Goal: Task Accomplishment & Management: Use online tool/utility

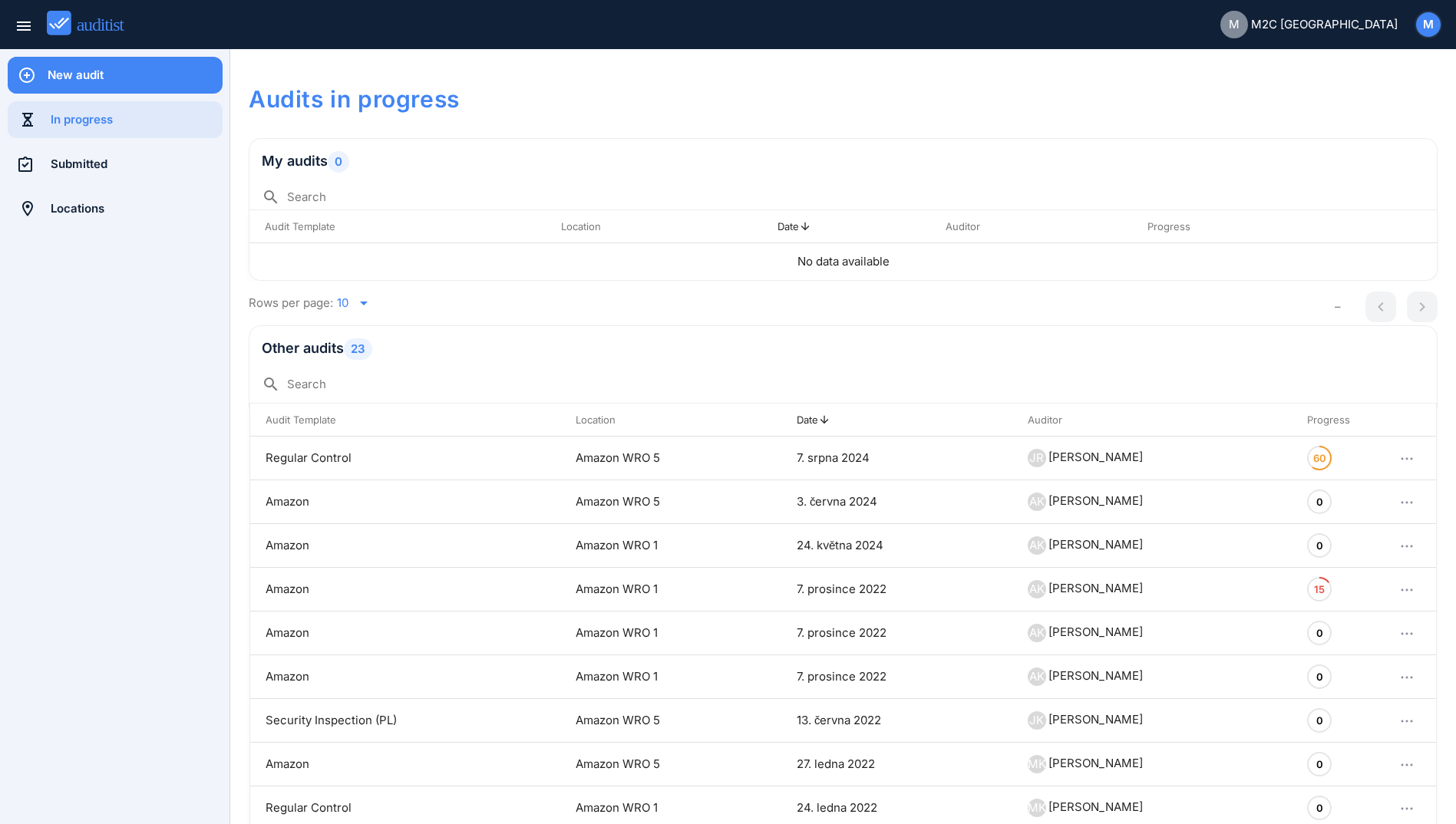
click at [82, 76] on div "New audit" at bounding box center [135, 76] width 175 height 17
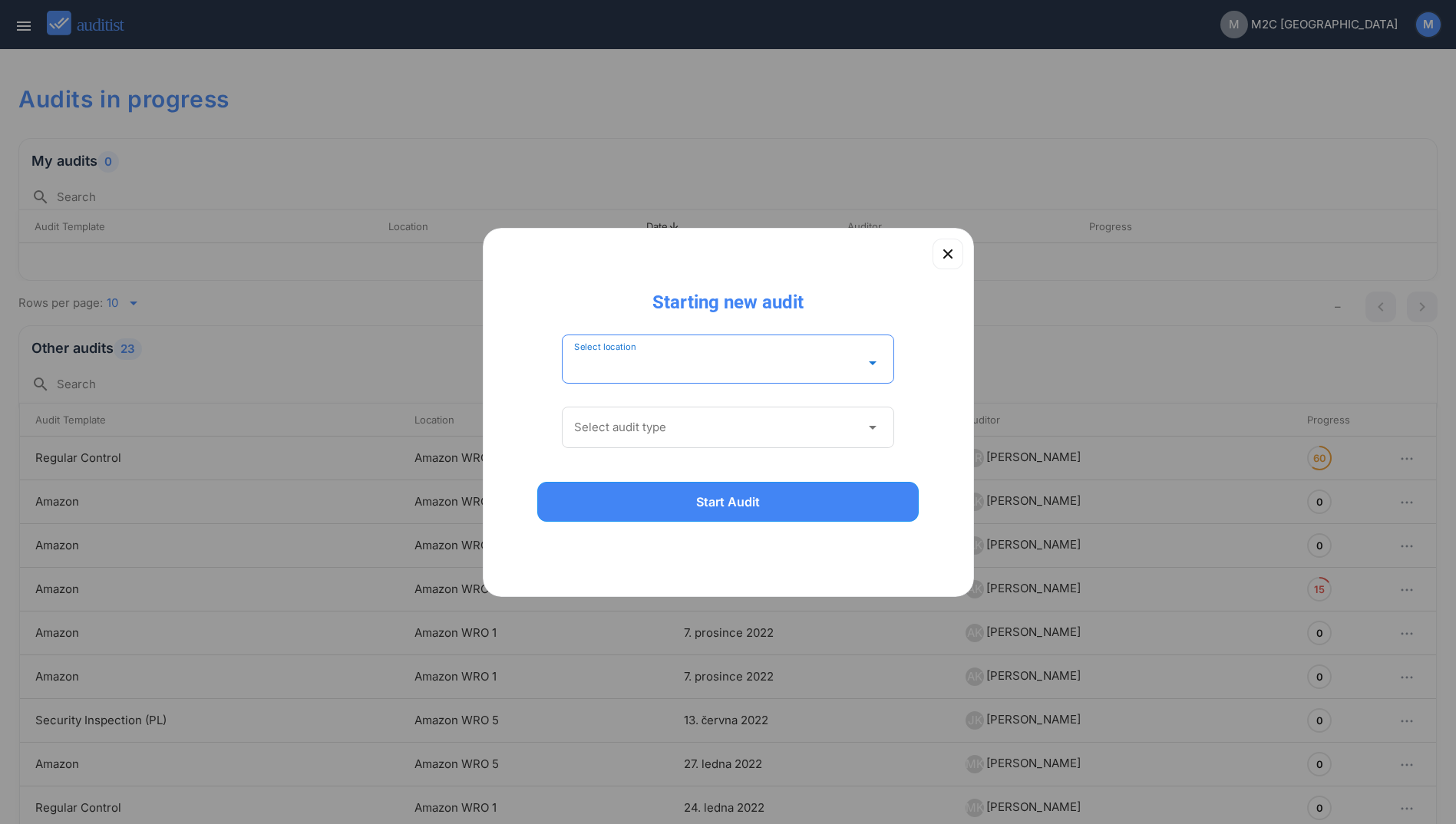
click at [574, 358] on input "Select location" at bounding box center [717, 363] width 287 height 25
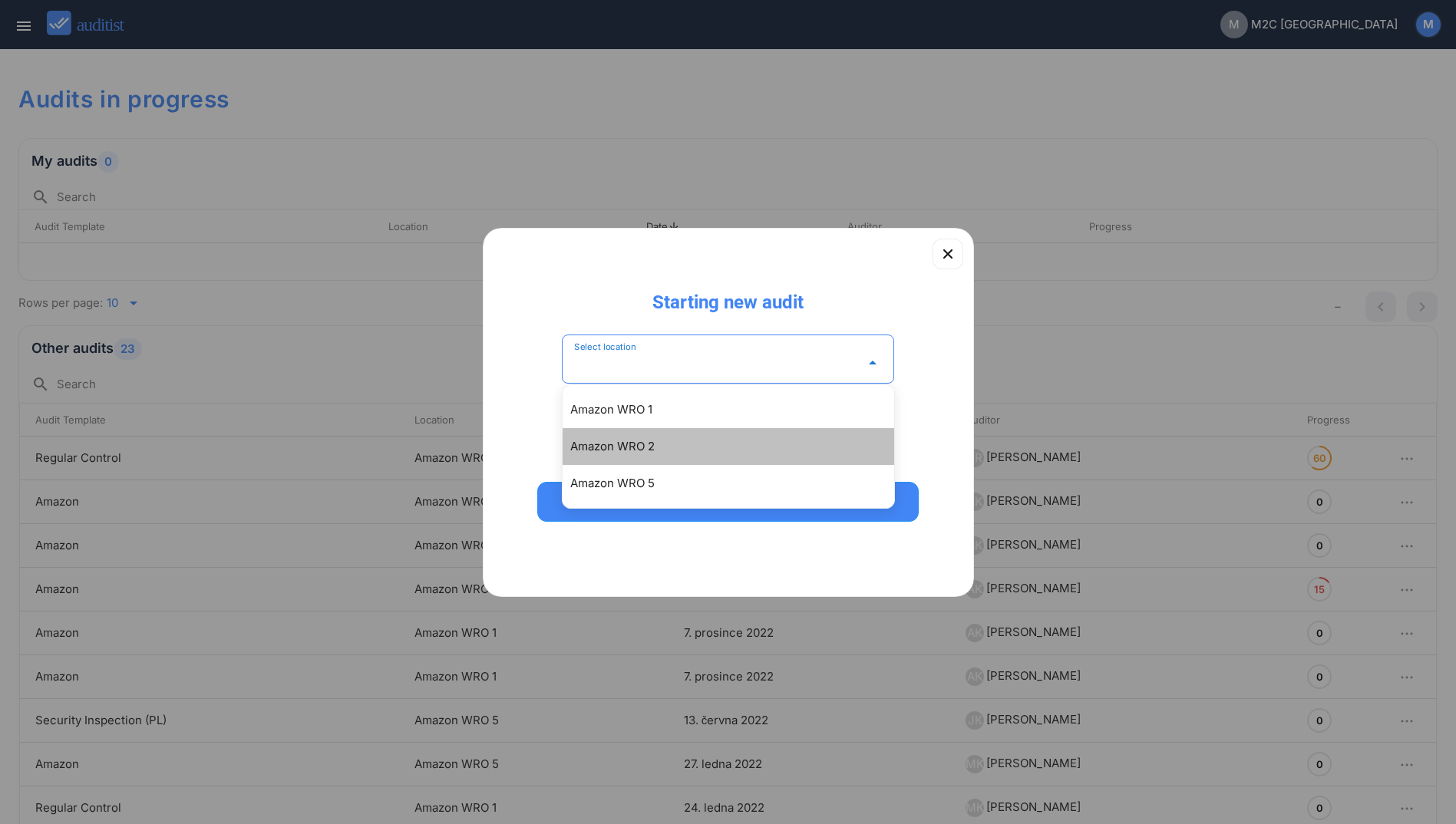
click at [648, 443] on div "Amazon WRO 2" at bounding box center [736, 447] width 331 height 19
type input "**********"
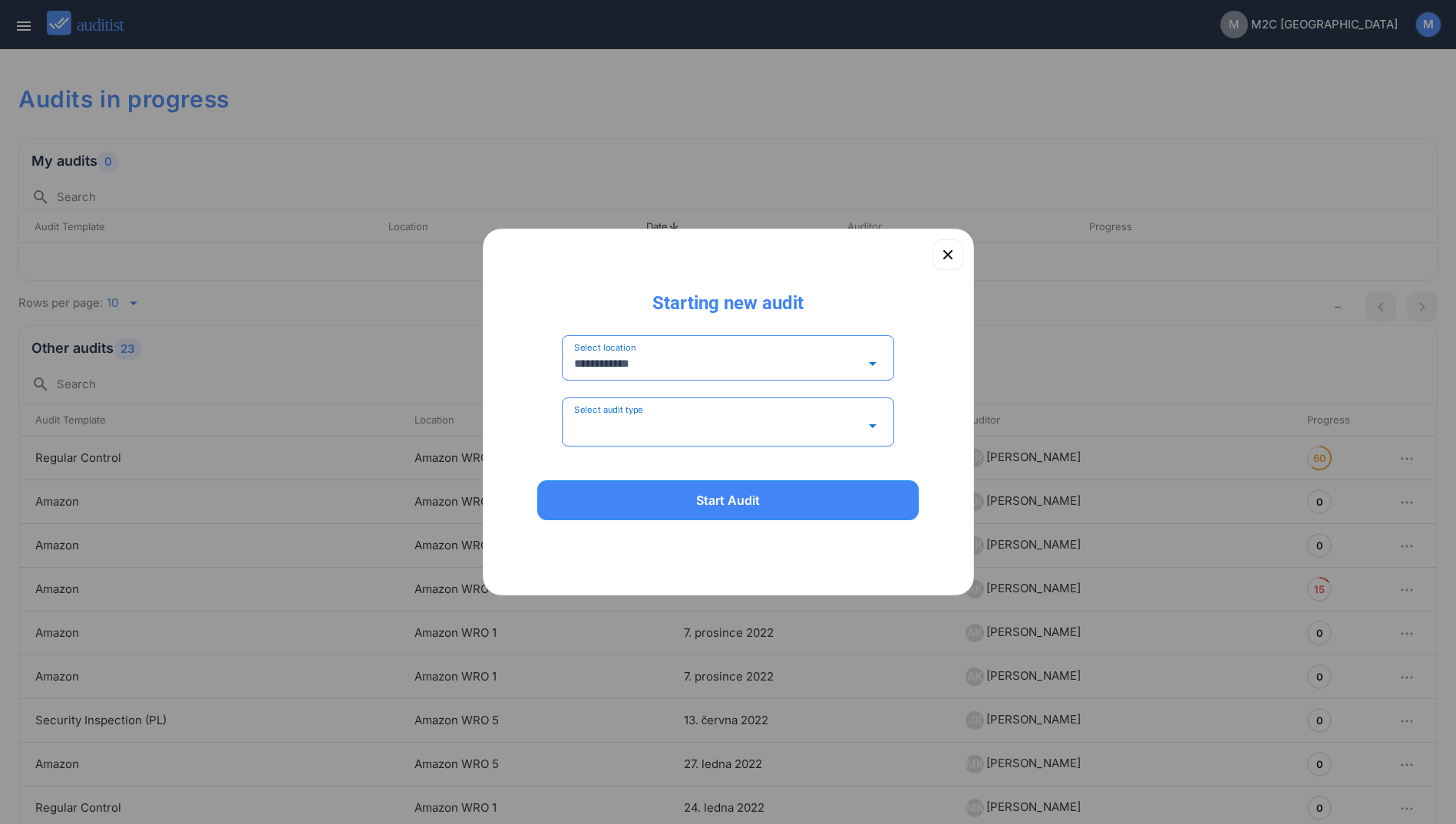
click at [671, 422] on input "Select audit type" at bounding box center [717, 426] width 287 height 25
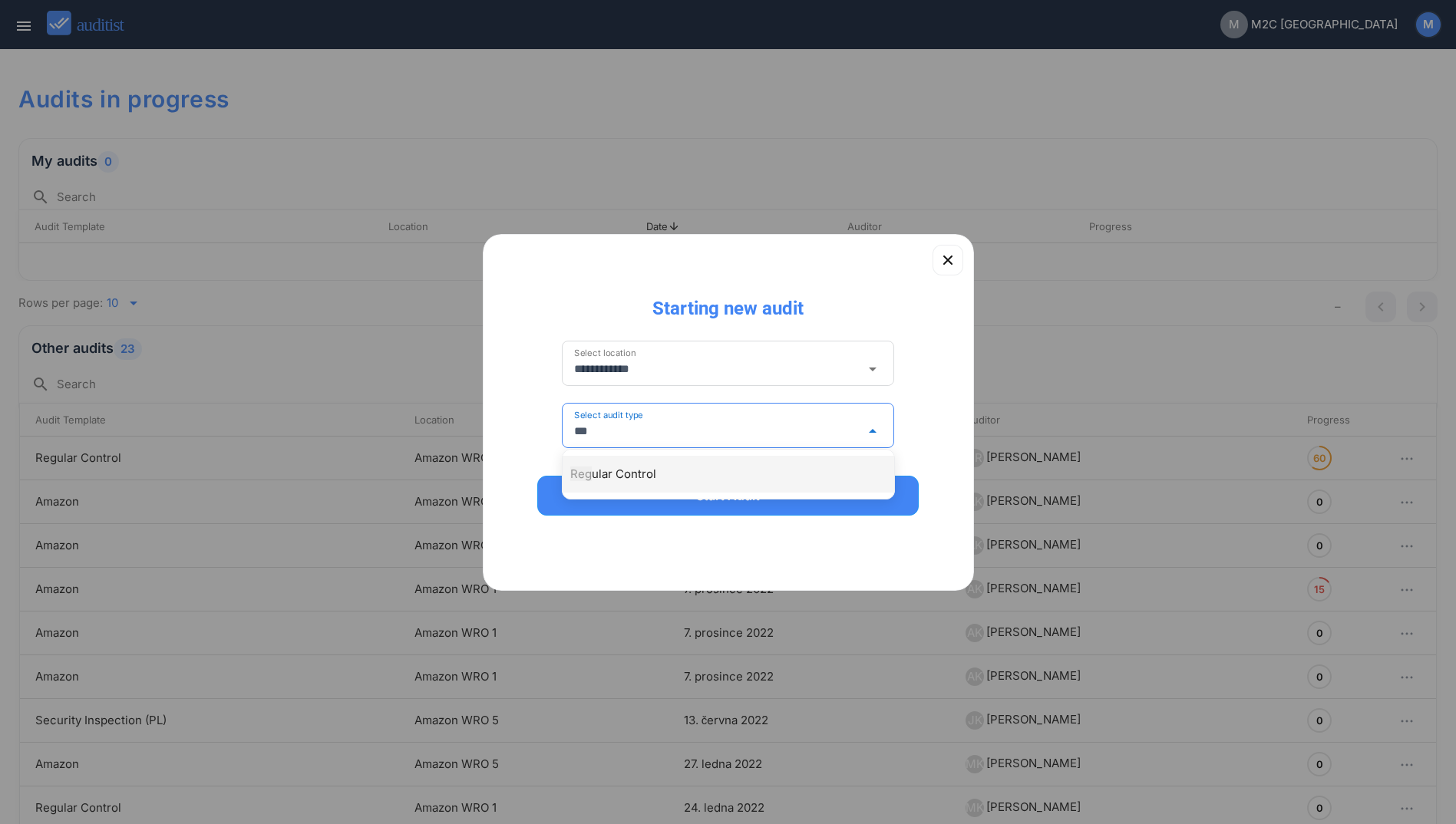
click at [632, 473] on div "Reg ular Control" at bounding box center [736, 474] width 331 height 19
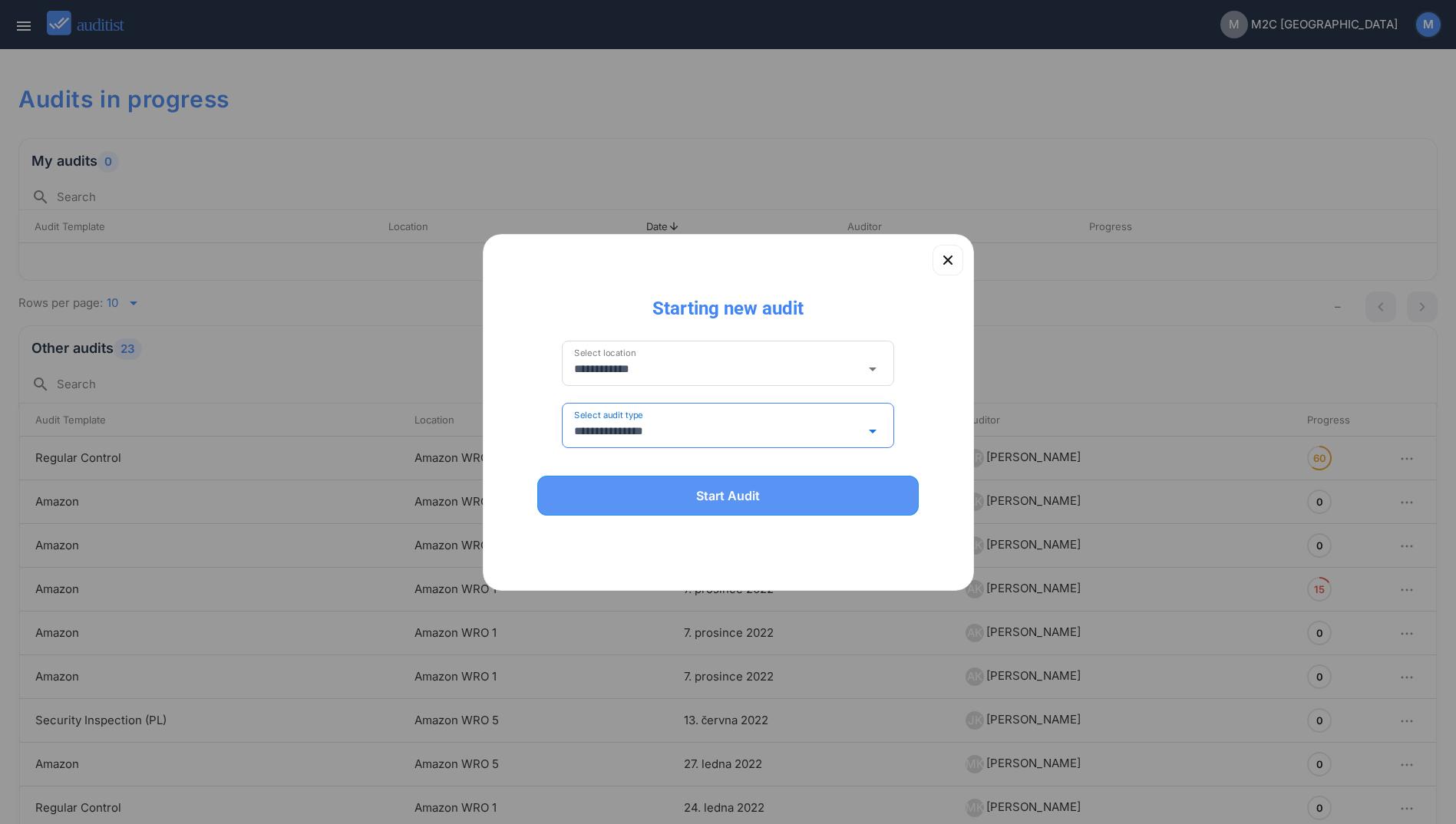
type input "**********"
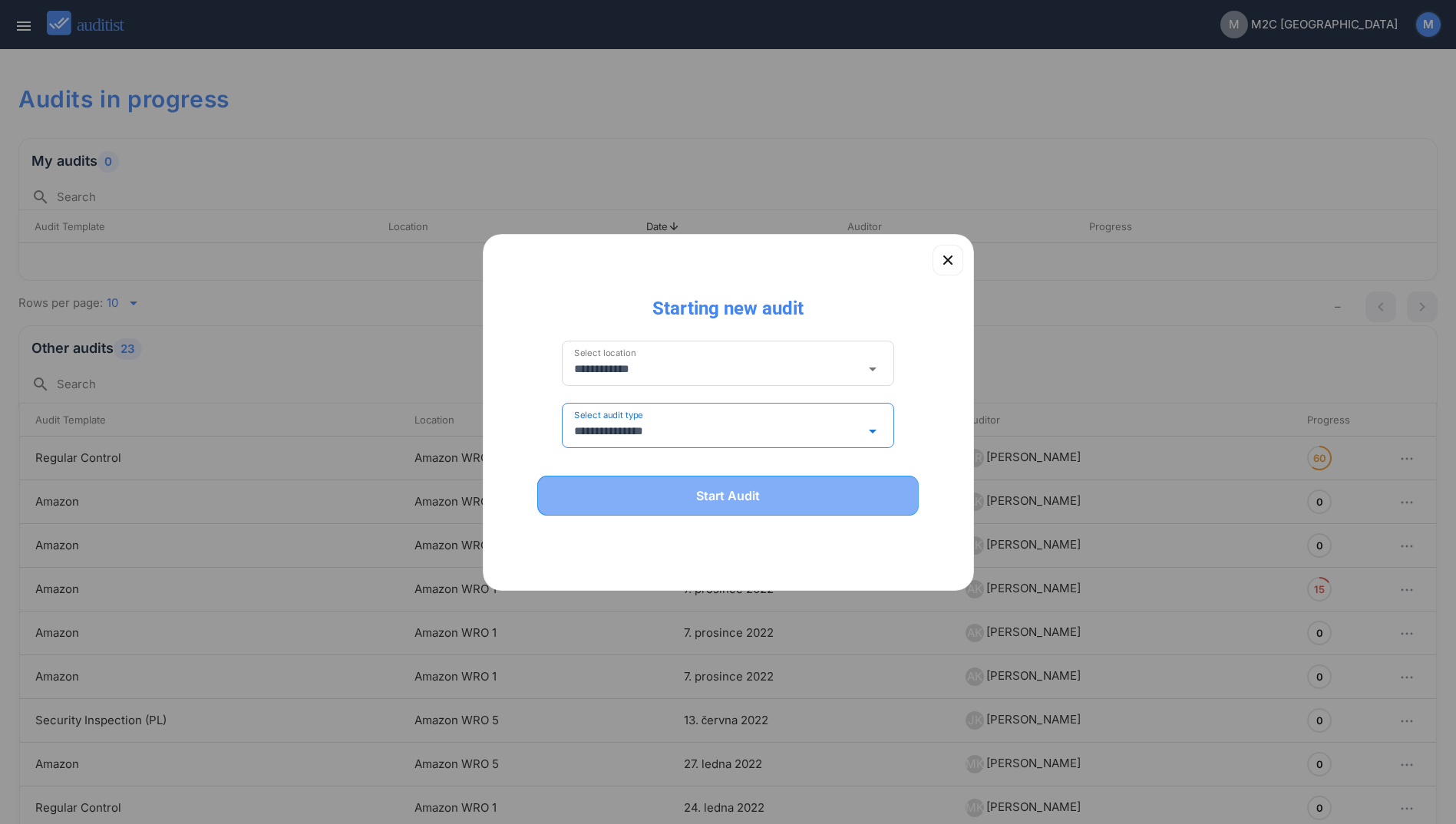
click at [652, 501] on div "Start Audit" at bounding box center [728, 495] width 343 height 19
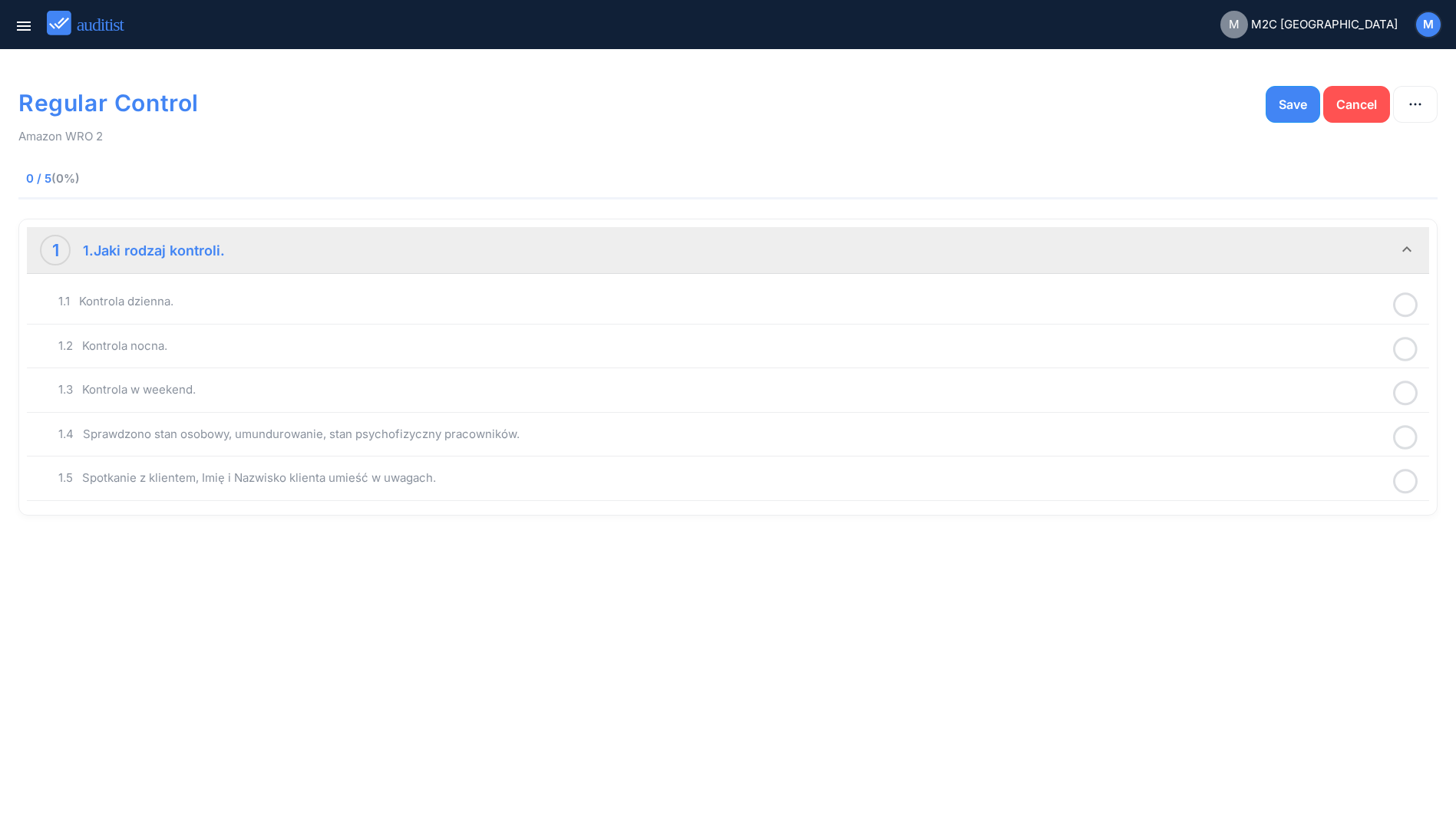
click at [1406, 306] on icon at bounding box center [1405, 304] width 25 height 30
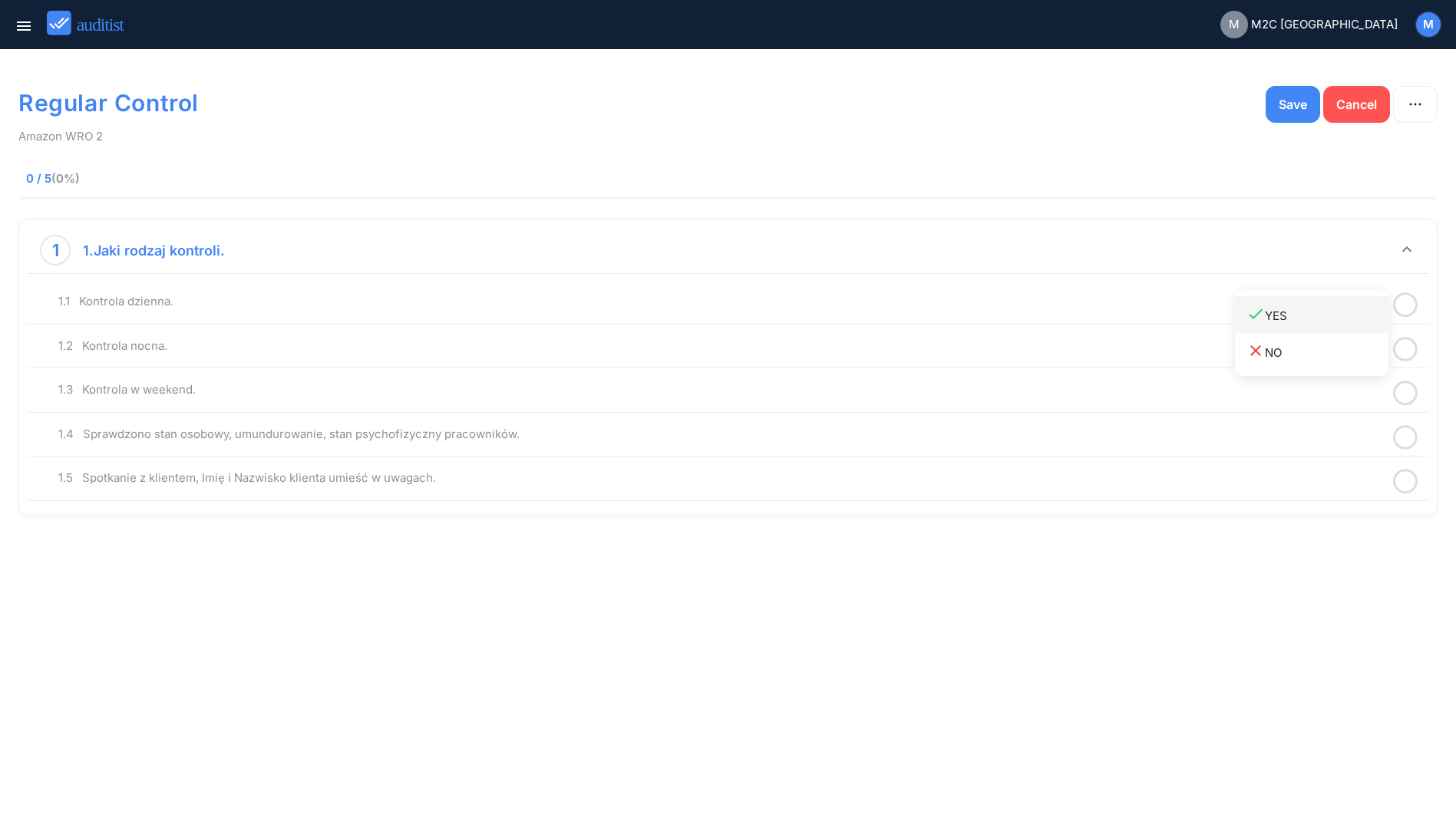
click at [1290, 321] on div "done YES" at bounding box center [1317, 314] width 142 height 20
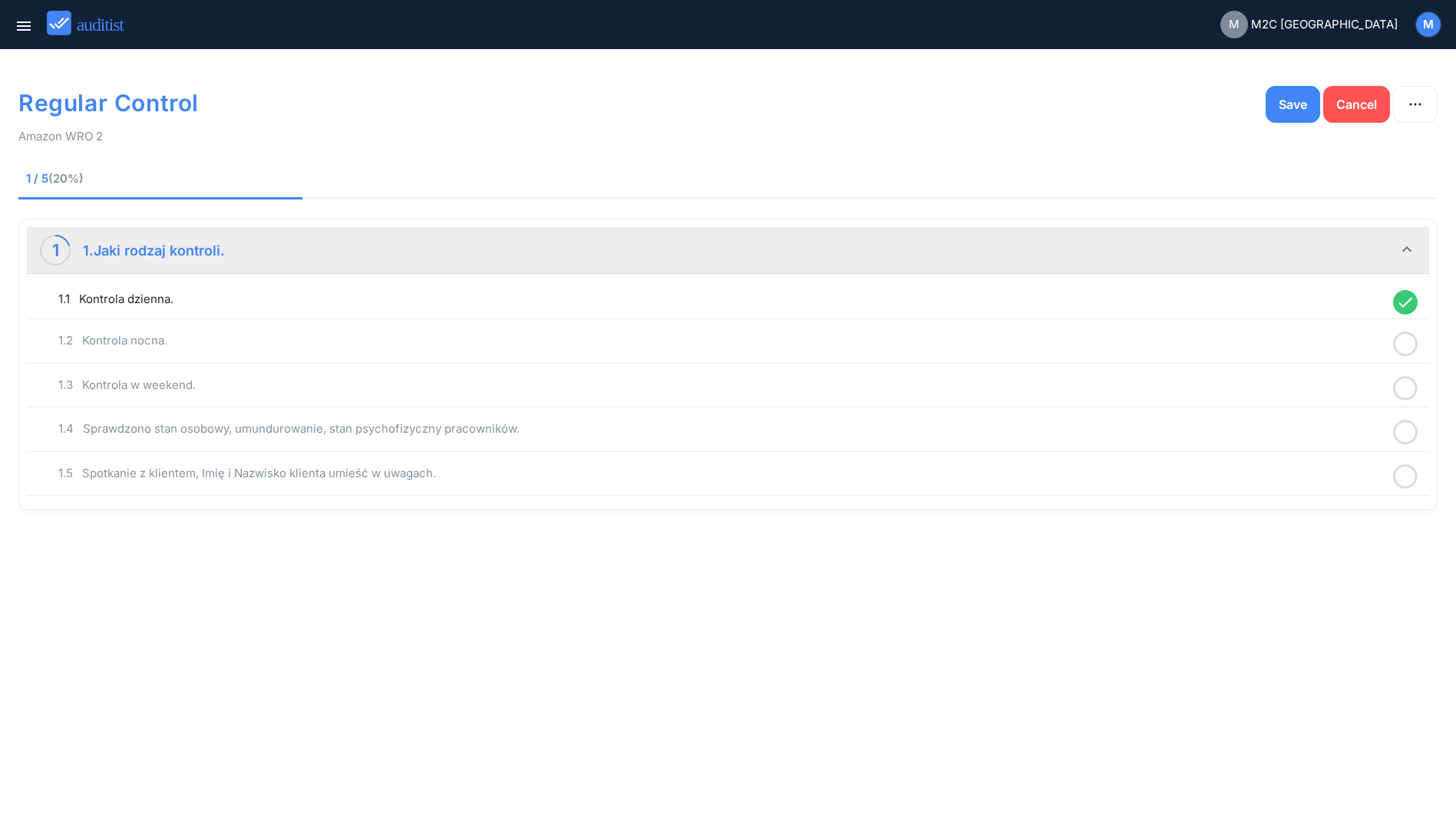
click at [1410, 343] on icon at bounding box center [1405, 343] width 25 height 30
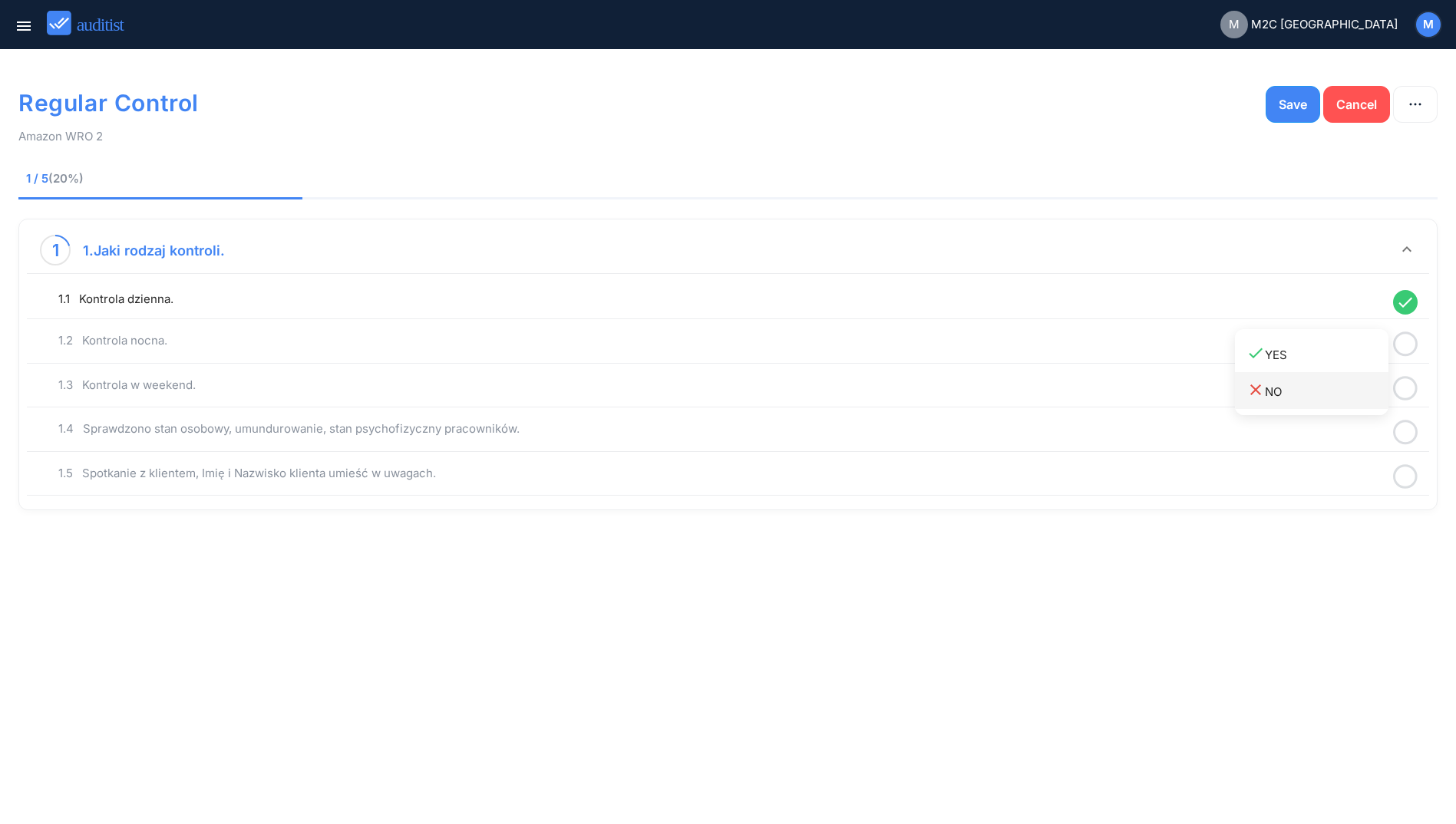
click at [1314, 398] on div "close NO" at bounding box center [1317, 391] width 142 height 20
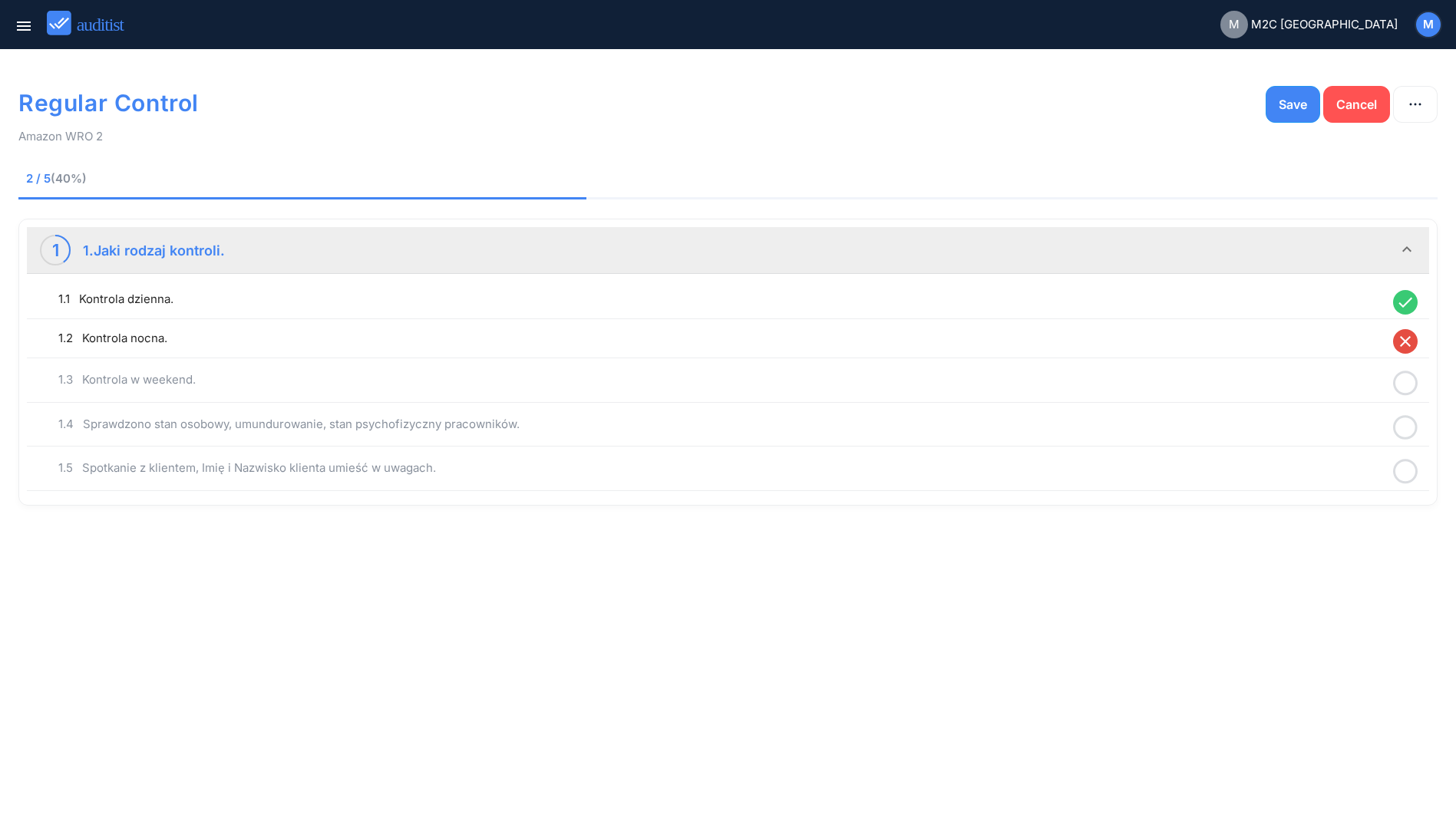
click at [1408, 379] on icon at bounding box center [1405, 382] width 25 height 30
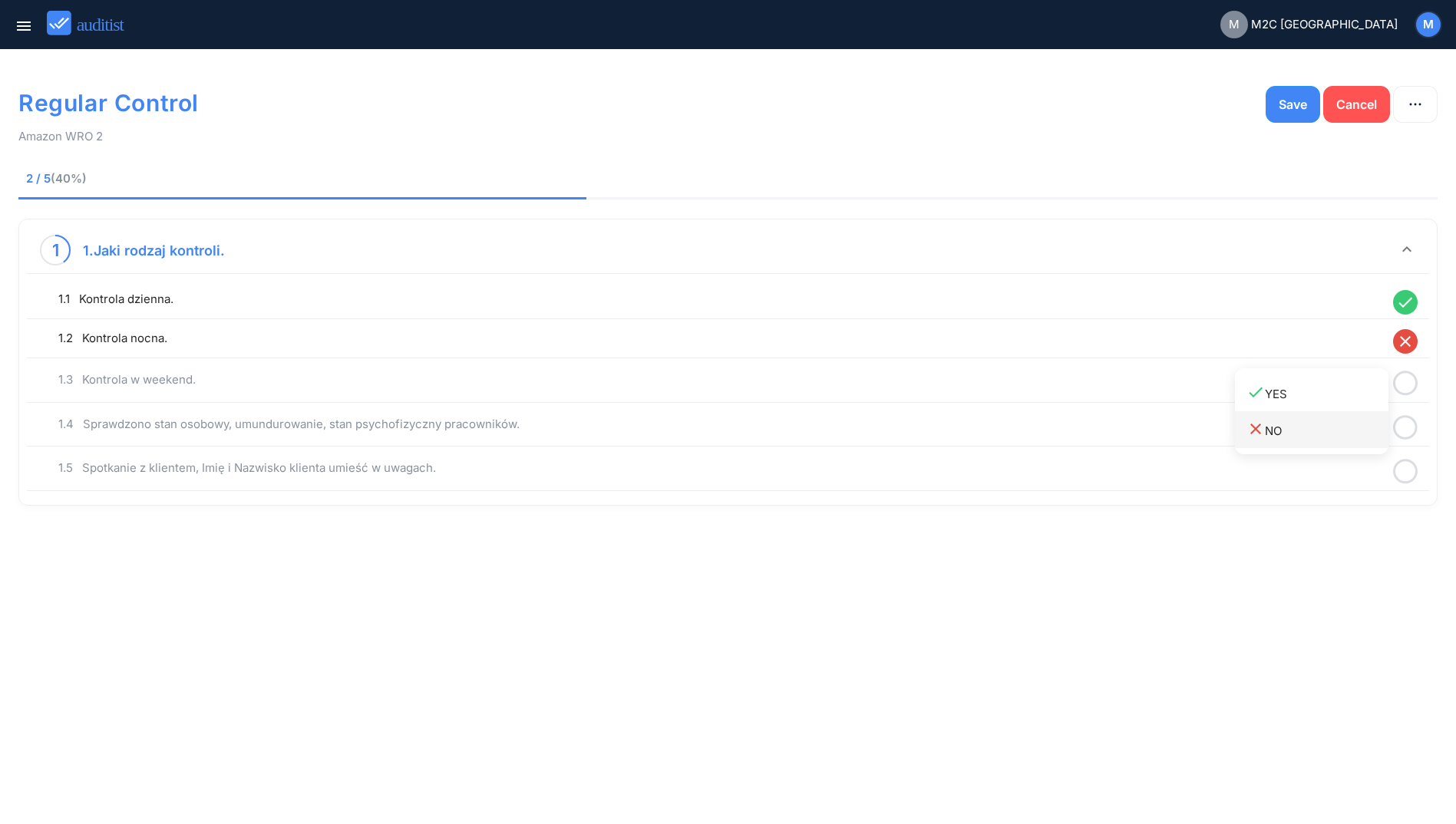
click at [1300, 431] on div "close NO" at bounding box center [1317, 430] width 142 height 20
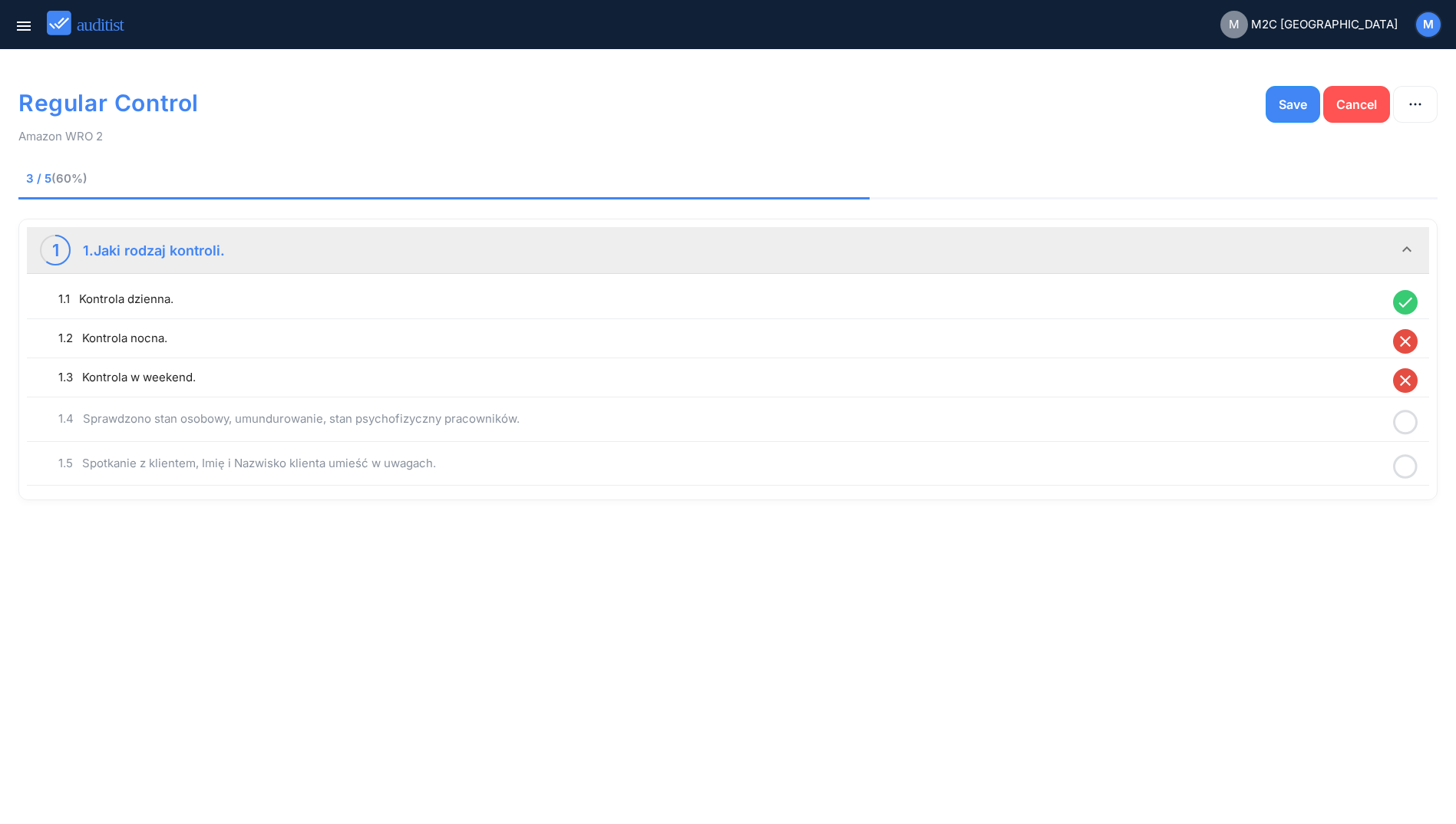
click at [1406, 423] on icon at bounding box center [1405, 421] width 25 height 30
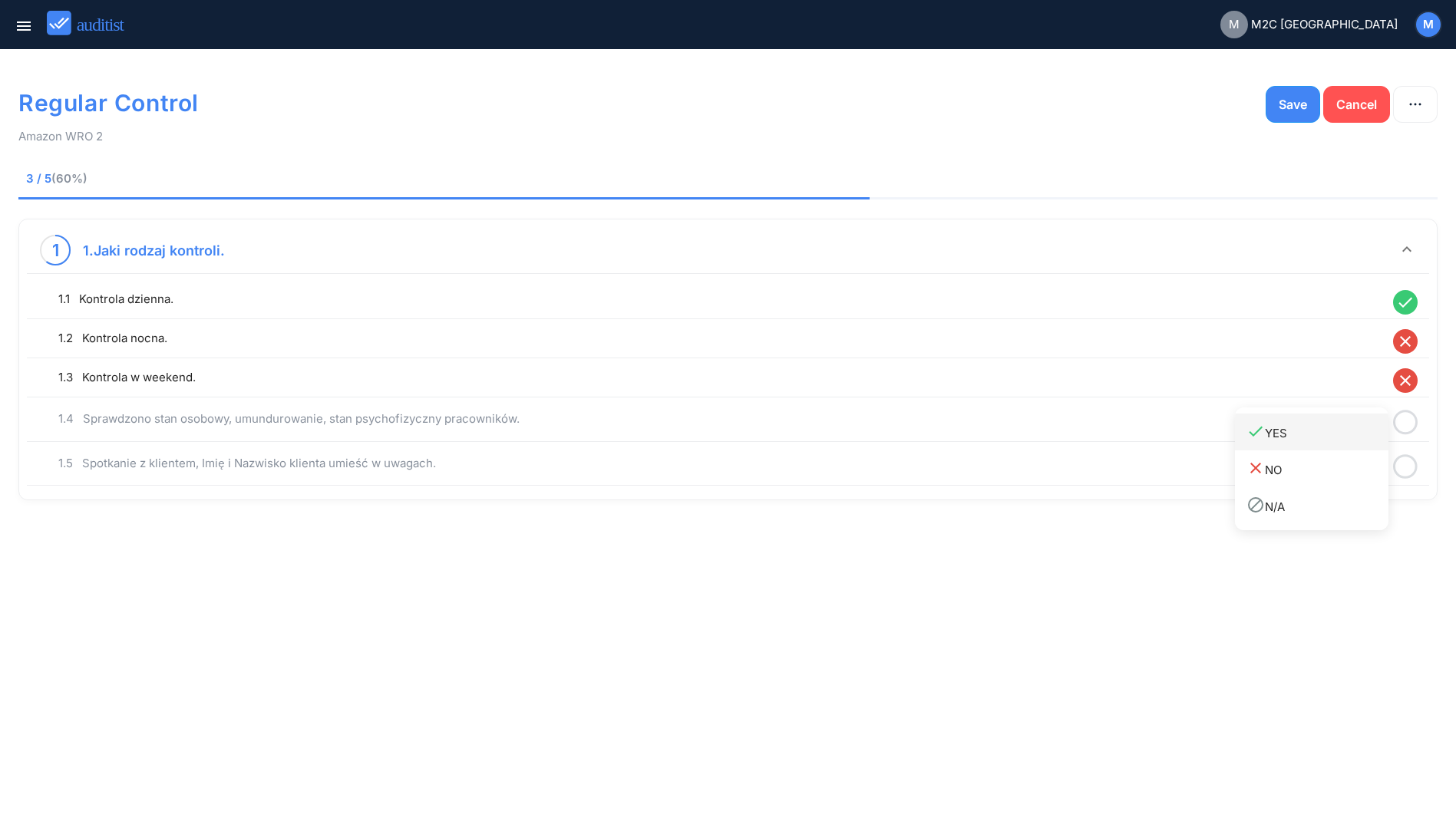
click at [1313, 437] on div "done YES" at bounding box center [1317, 432] width 142 height 20
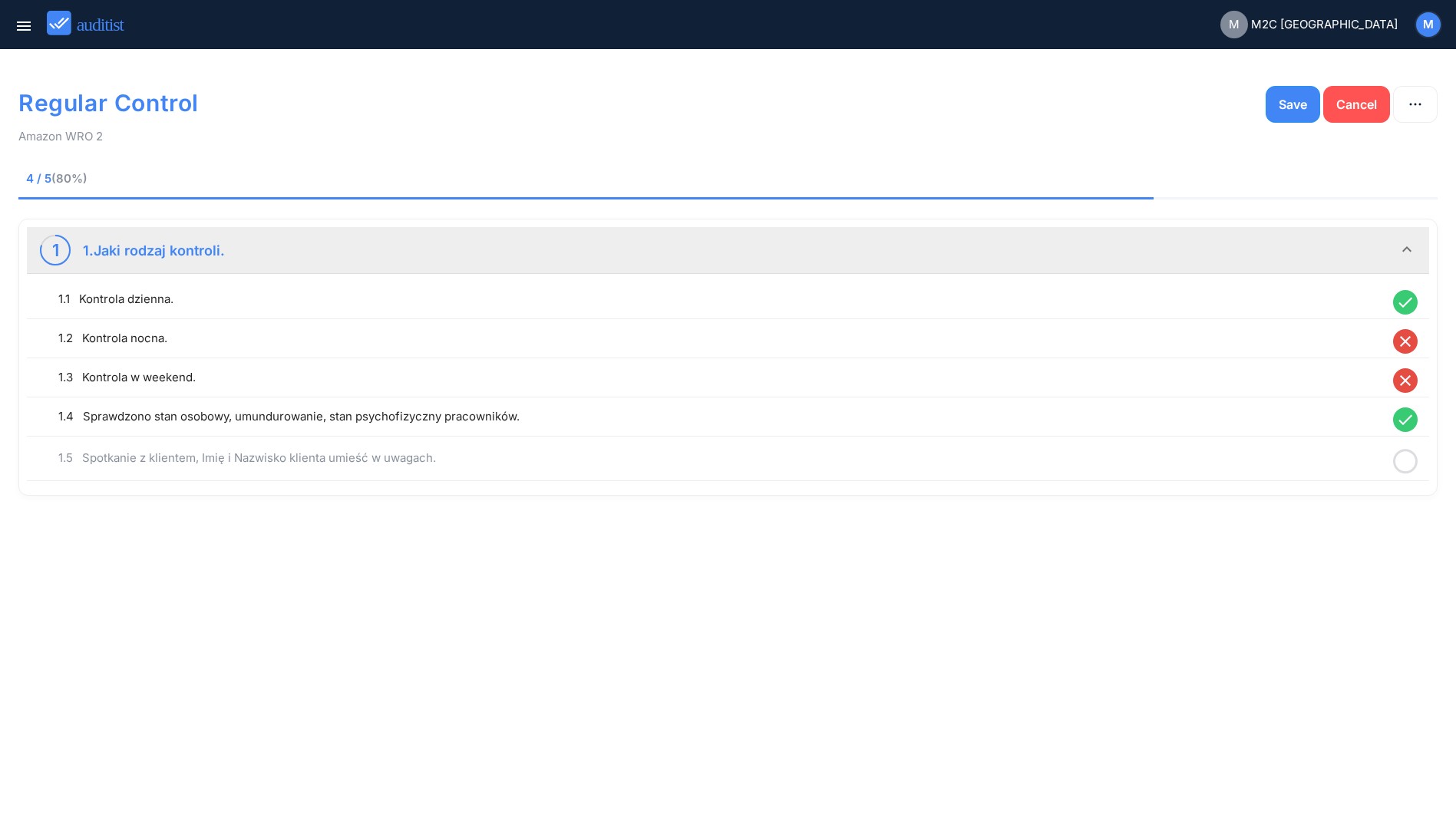
click at [1409, 459] on icon at bounding box center [1405, 460] width 25 height 30
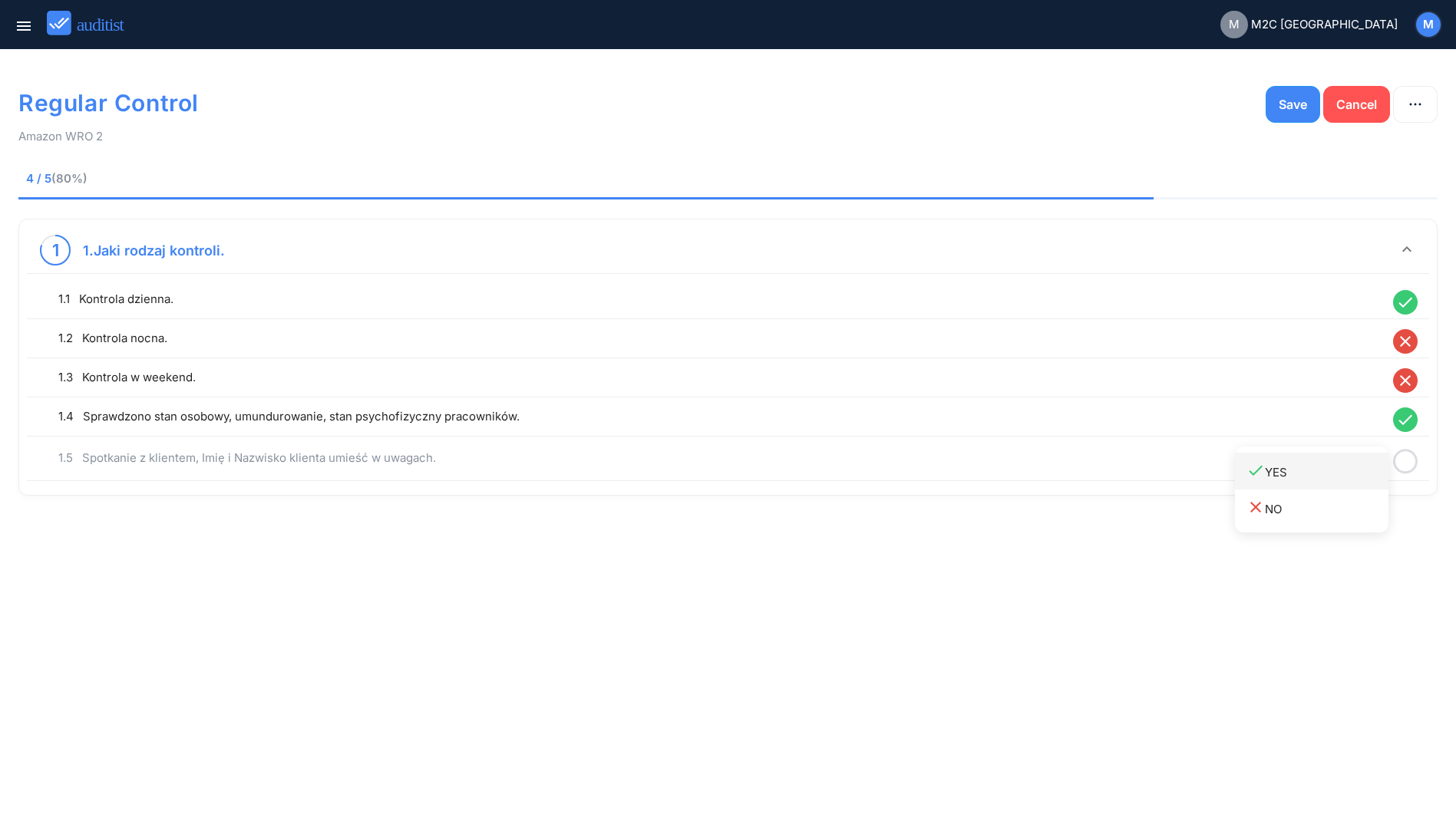
click at [1300, 482] on link "done YES" at bounding box center [1312, 471] width 154 height 37
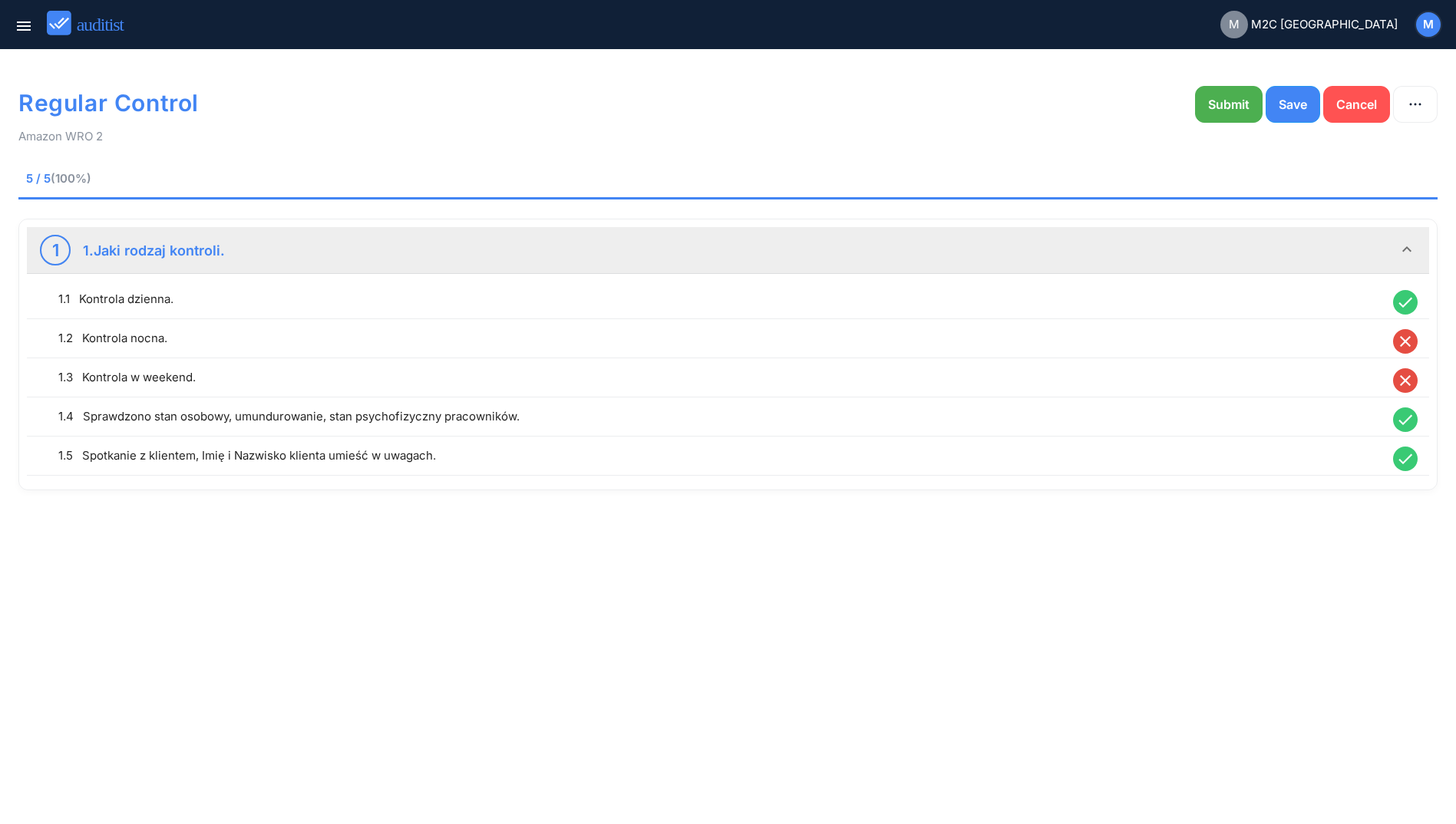
click at [1147, 466] on div "1.5 Spotkanie z klientem, Imię i Nazwisko klienta umieść w uwagach. done" at bounding box center [728, 455] width 1394 height 31
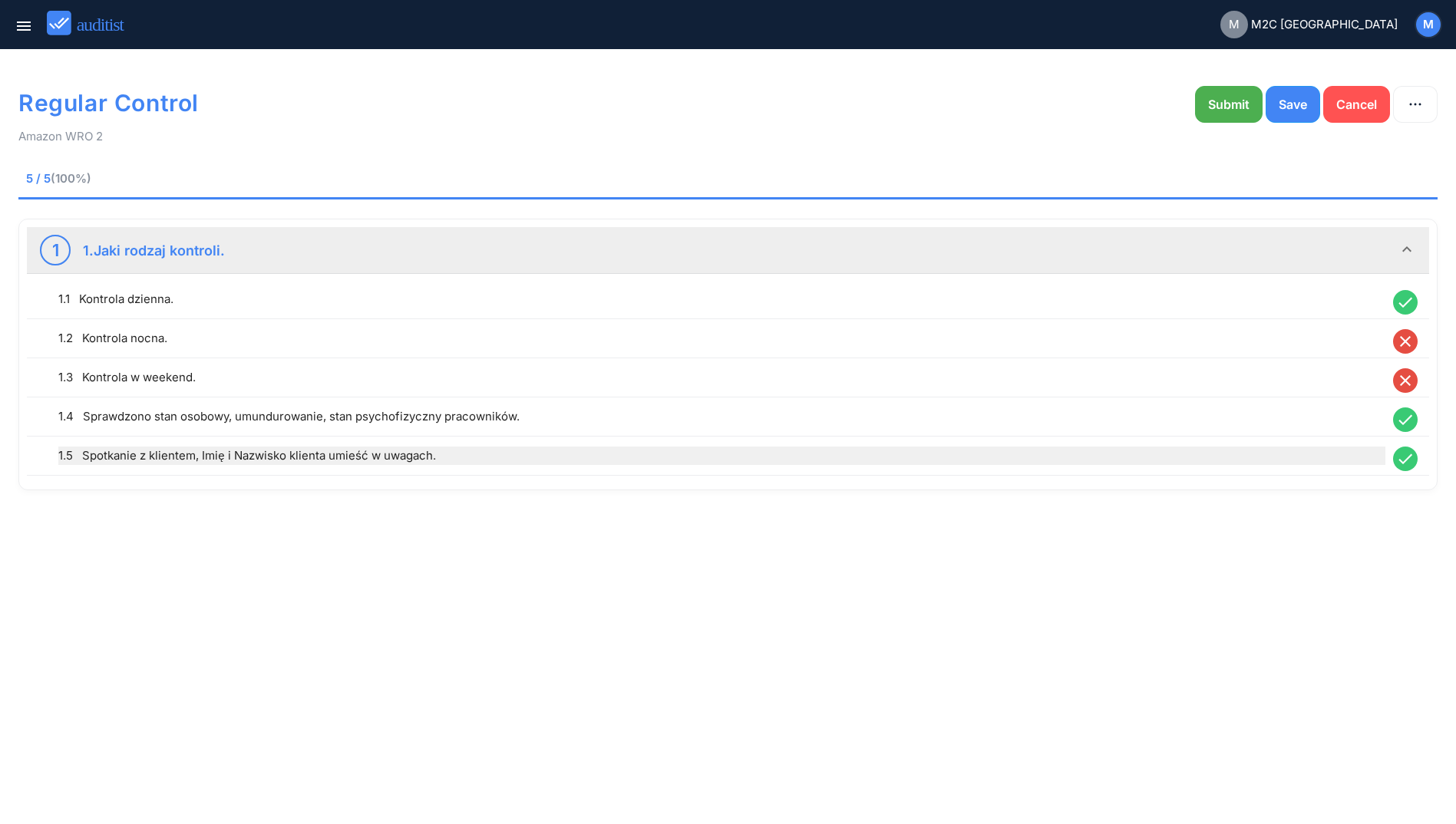
click at [396, 462] on div "1.5 Spotkanie z klientem, Imię i Nazwisko klienta umieść w uwagach." at bounding box center [722, 455] width 1327 height 19
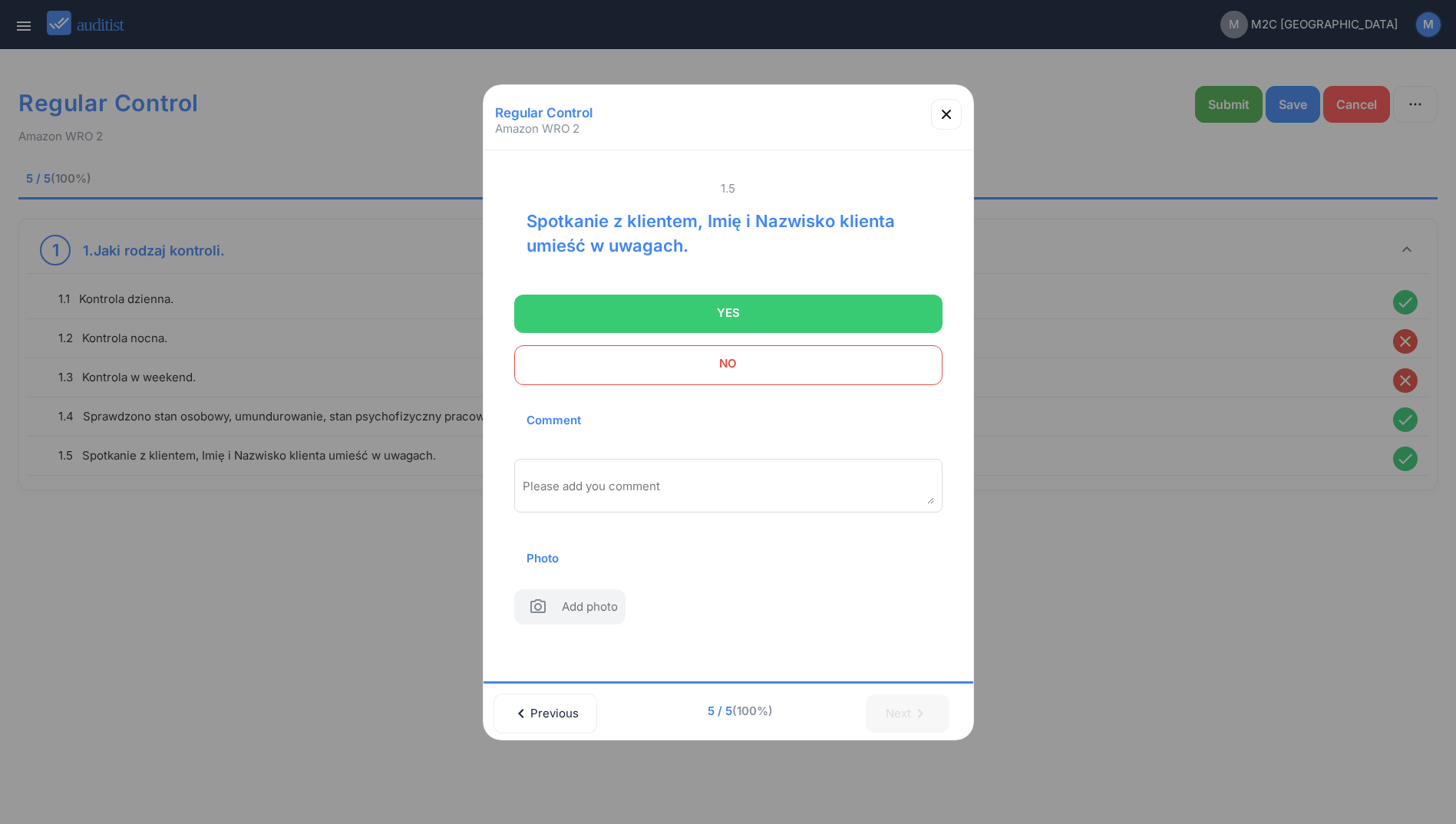
click at [604, 470] on div "Please add you comment" at bounding box center [728, 485] width 428 height 54
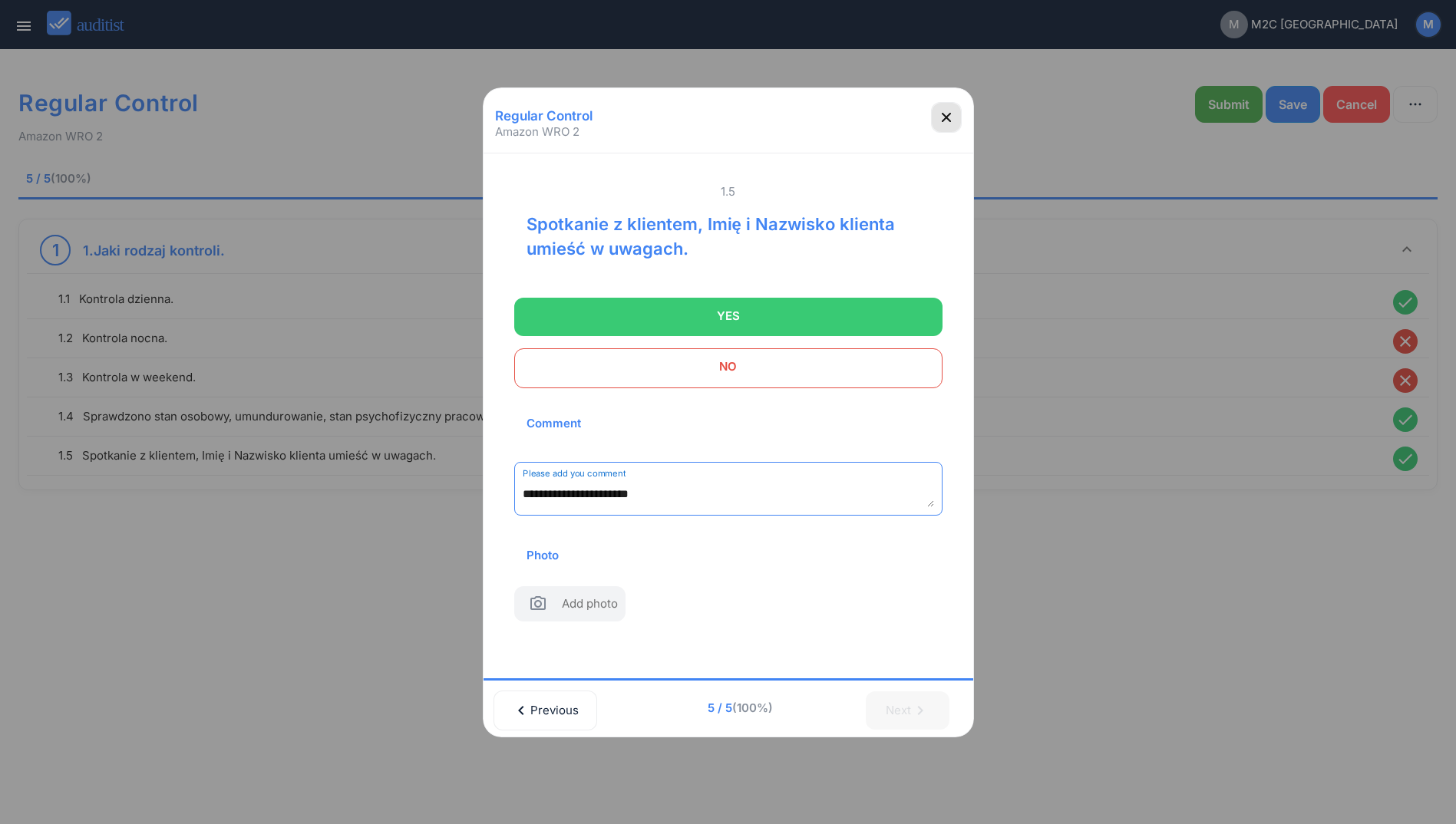
type textarea "**********"
click at [941, 115] on icon "button" at bounding box center [946, 117] width 19 height 19
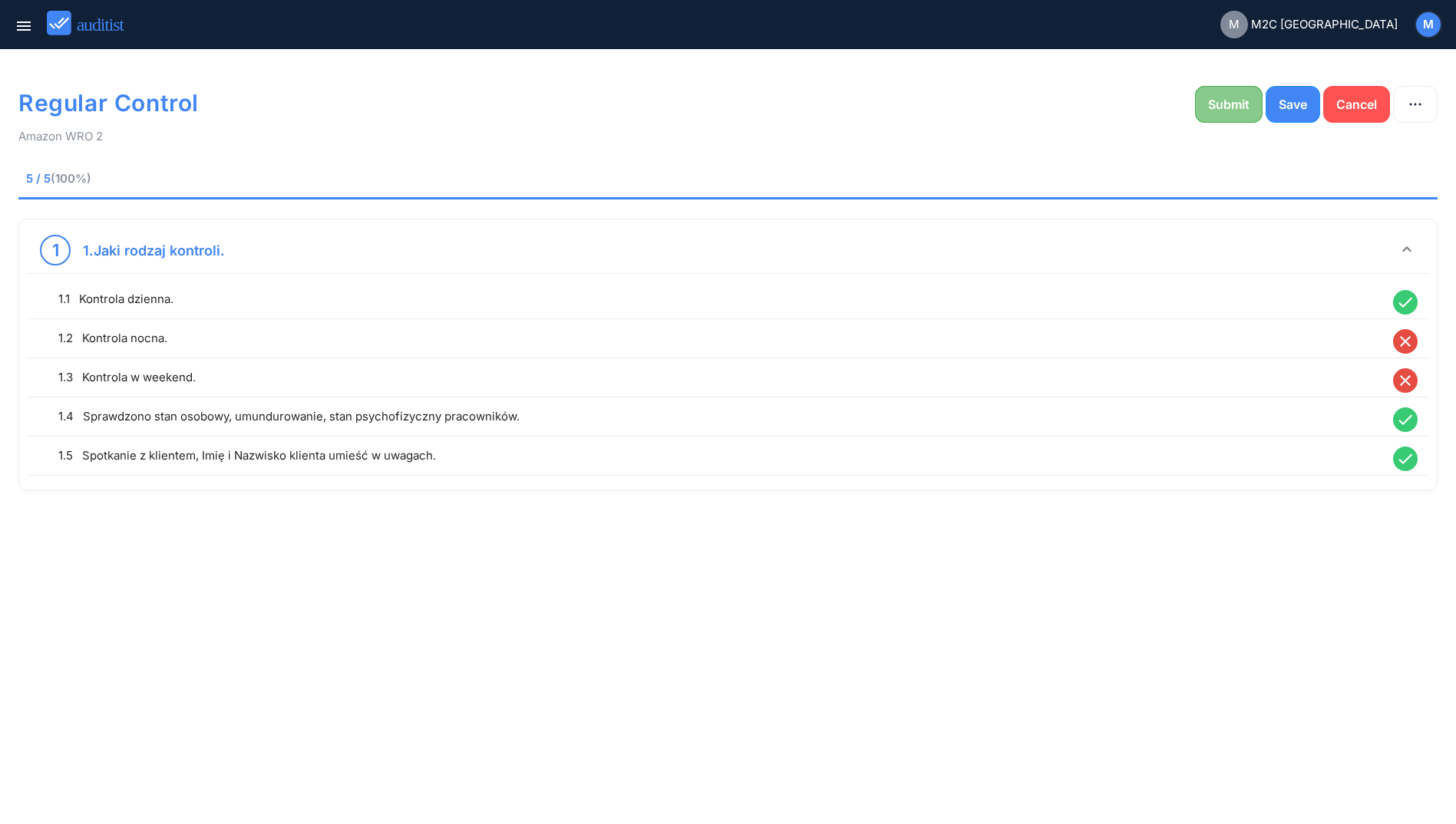
click at [1224, 105] on div "Submit" at bounding box center [1228, 104] width 42 height 19
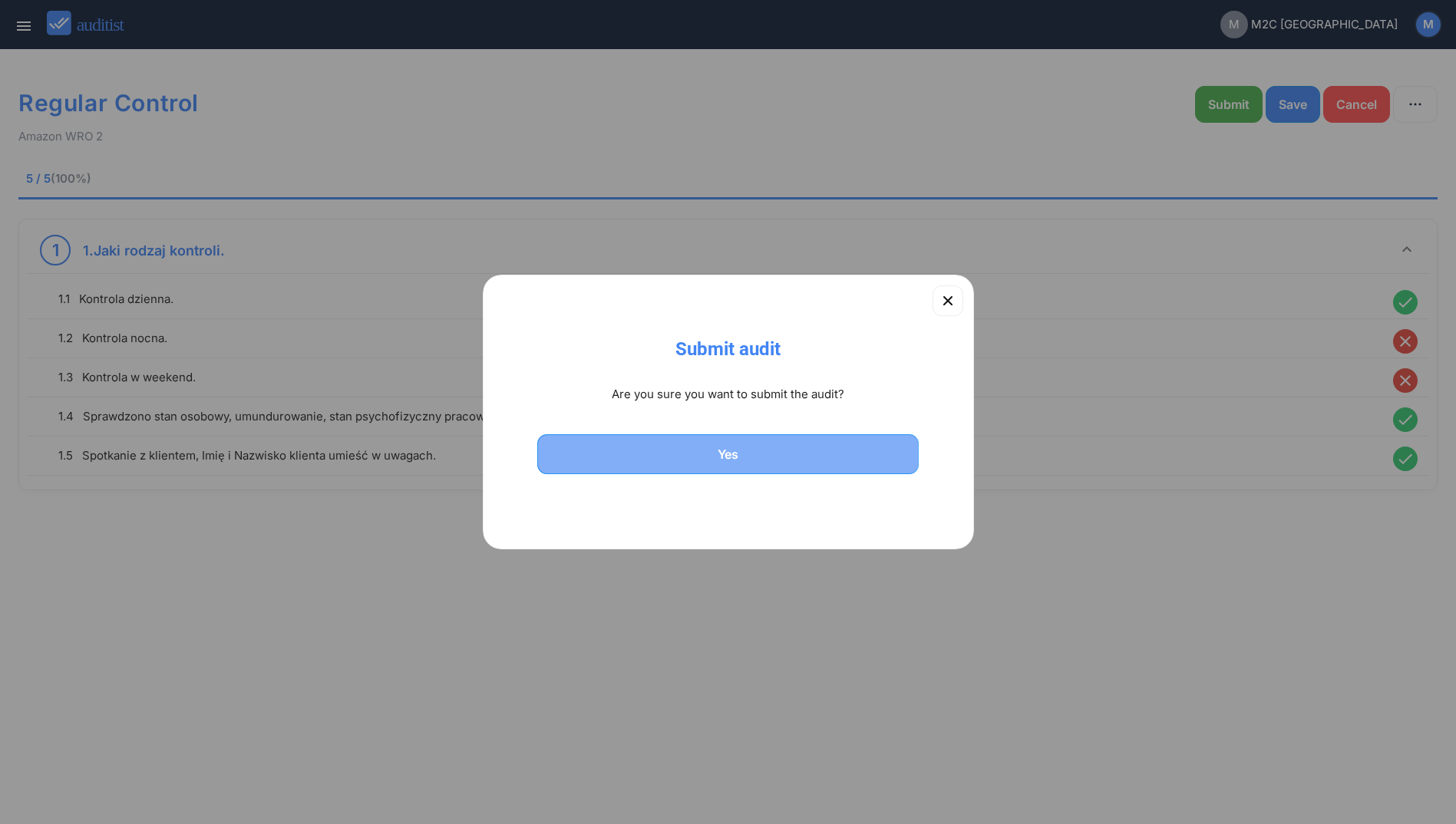
click at [828, 455] on div "Yes" at bounding box center [728, 454] width 343 height 19
